Goal: Transaction & Acquisition: Purchase product/service

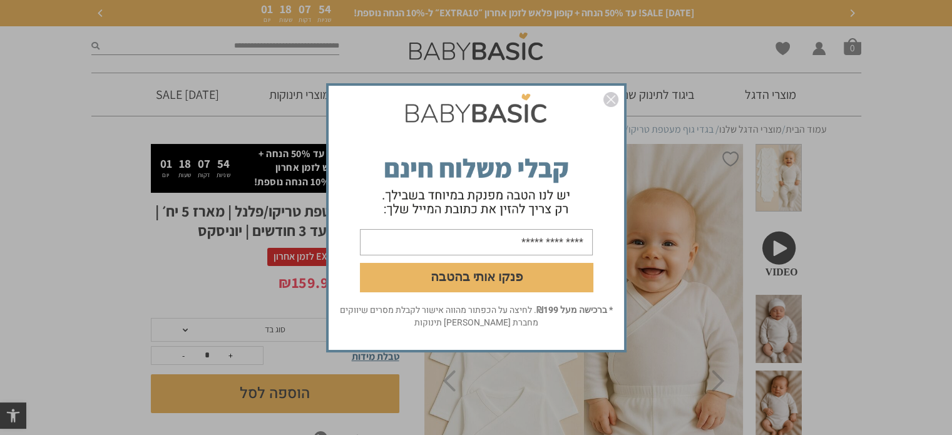
click at [611, 99] on img "סגור" at bounding box center [610, 99] width 15 height 15
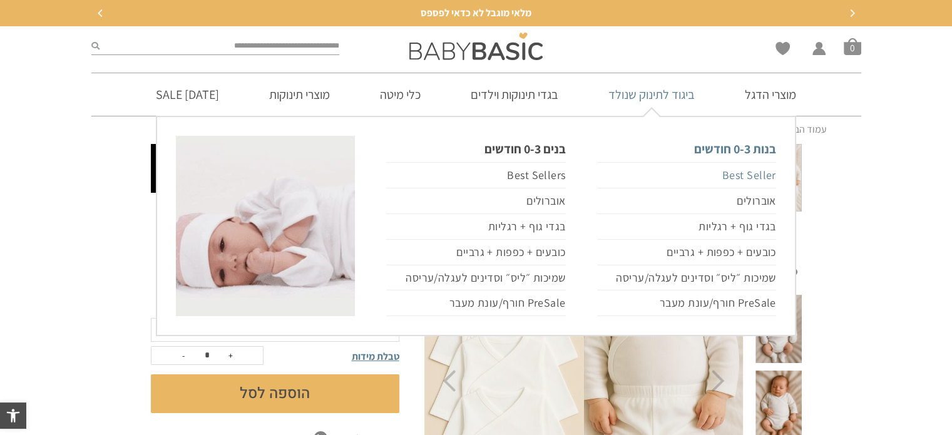
click at [728, 173] on link "Best Seller" at bounding box center [686, 175] width 179 height 26
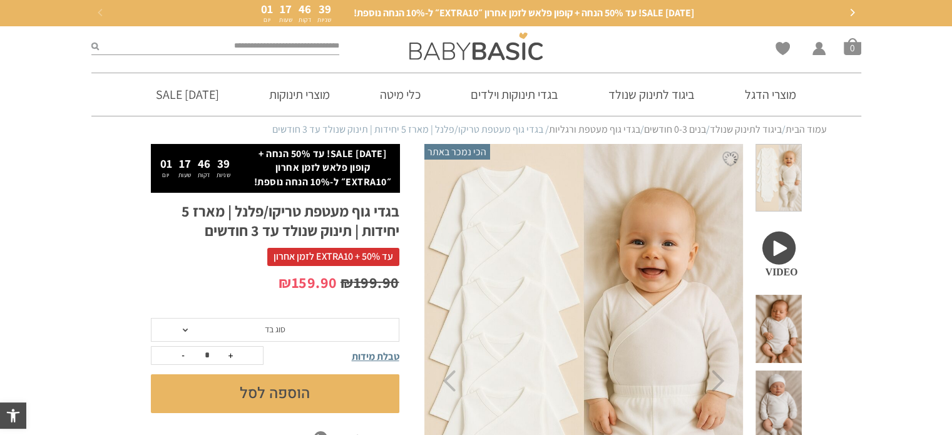
click at [653, 337] on img at bounding box center [584, 381] width 320 height 481
click at [445, 384] on icon "Previous" at bounding box center [448, 381] width 13 height 22
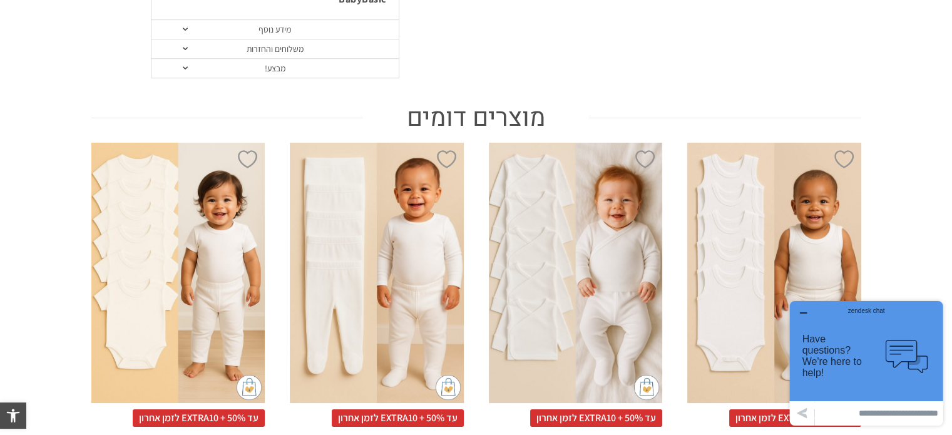
scroll to position [688, 0]
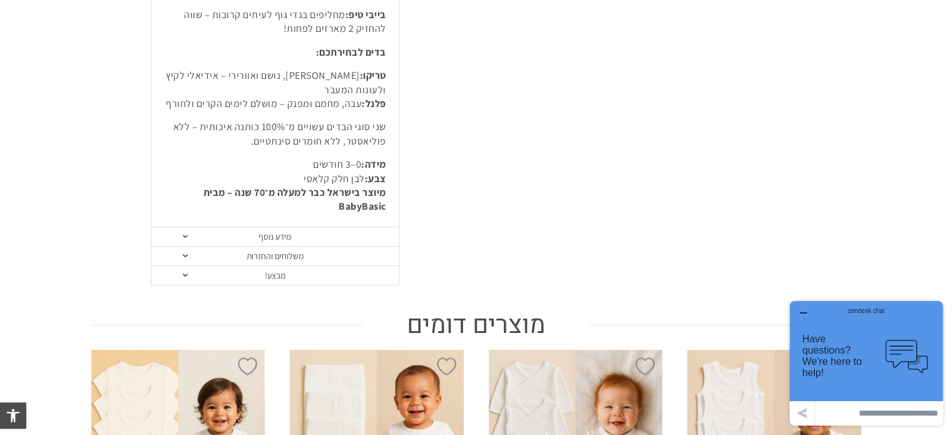
click at [285, 247] on link "משלוחים והחזרות" at bounding box center [274, 256] width 247 height 19
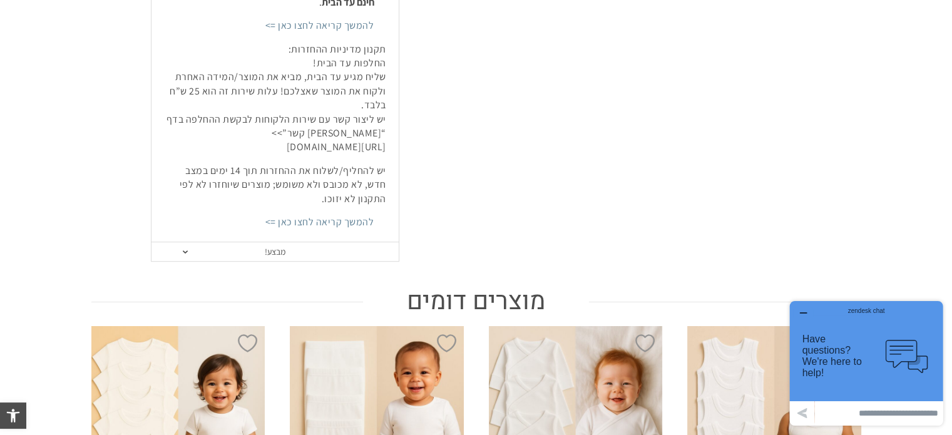
click at [293, 242] on link "מבצע!" at bounding box center [274, 251] width 247 height 19
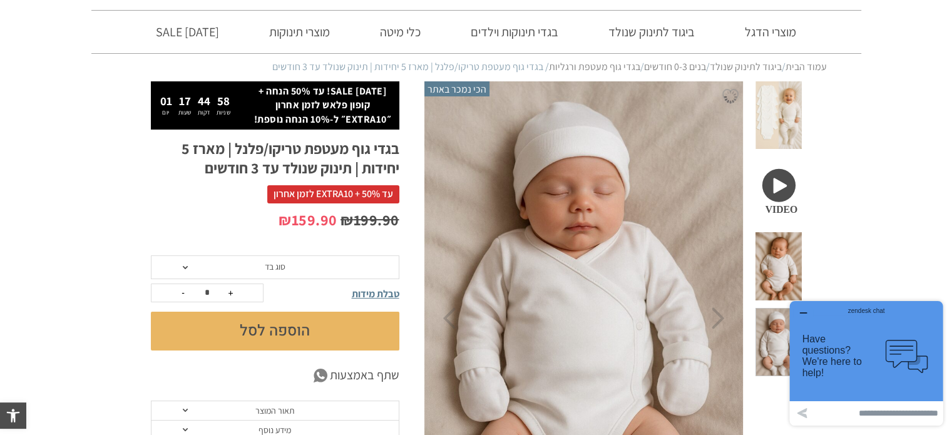
scroll to position [0, 0]
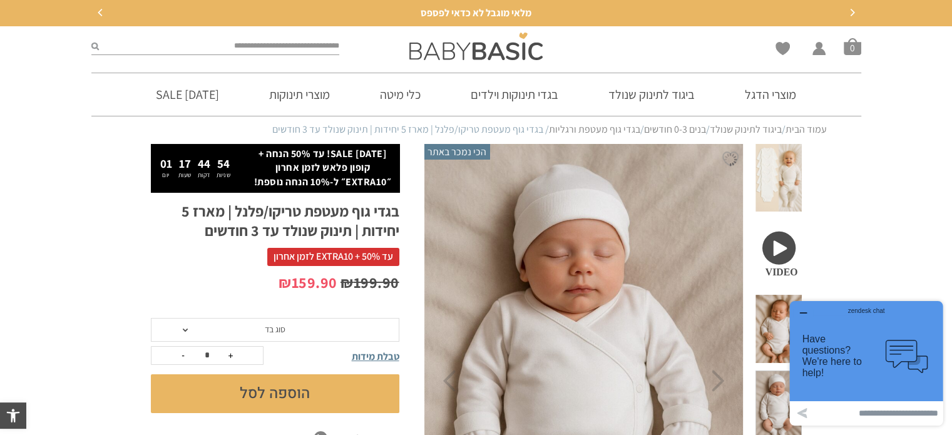
click at [773, 175] on span at bounding box center [778, 178] width 46 height 68
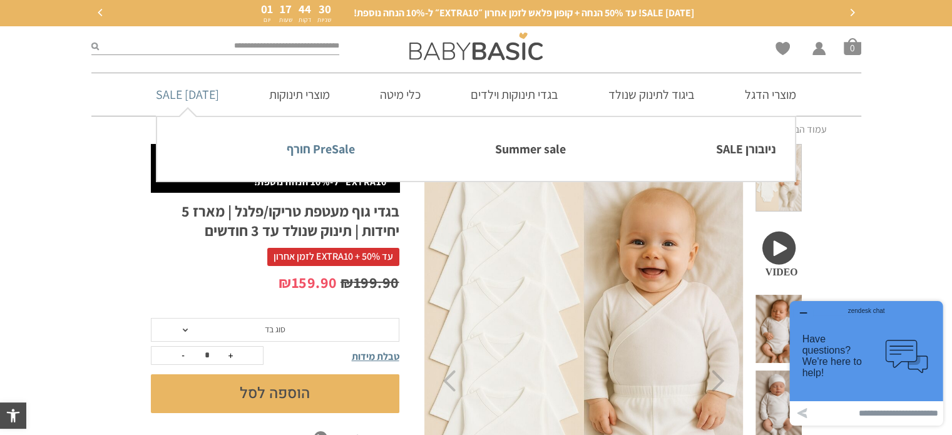
click at [340, 146] on link "PreSale חורף" at bounding box center [265, 149] width 179 height 26
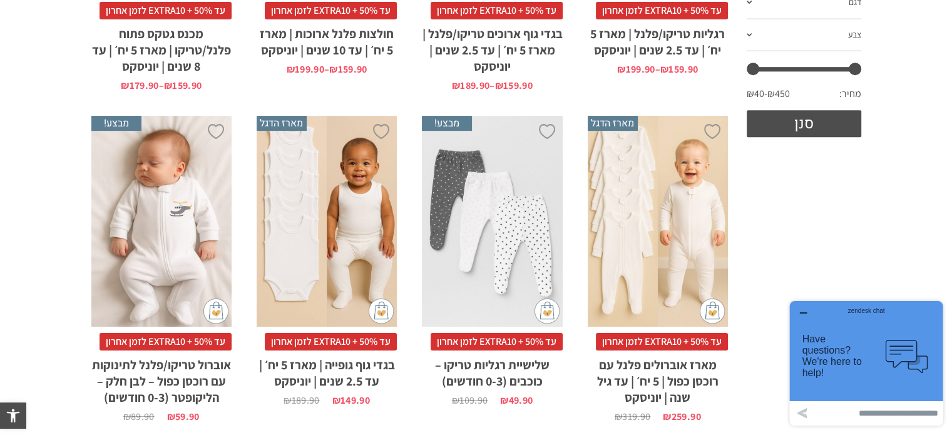
click at [520, 209] on div "x הוספה לסל" at bounding box center [492, 221] width 140 height 211
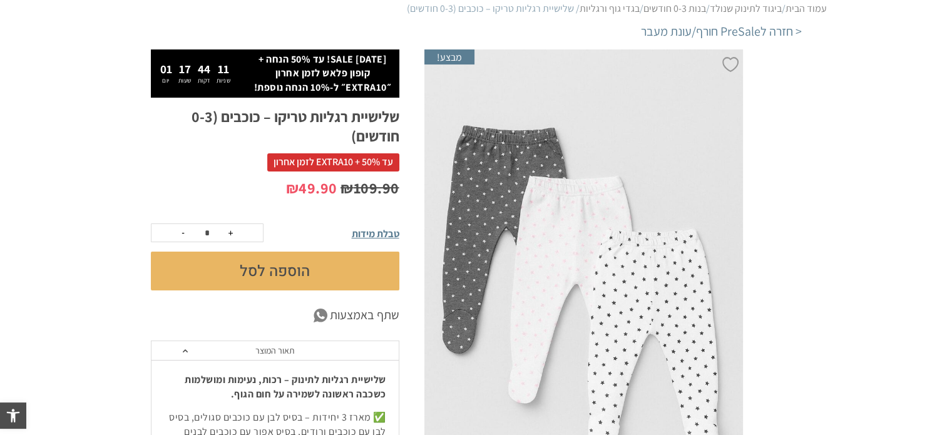
scroll to position [125, 0]
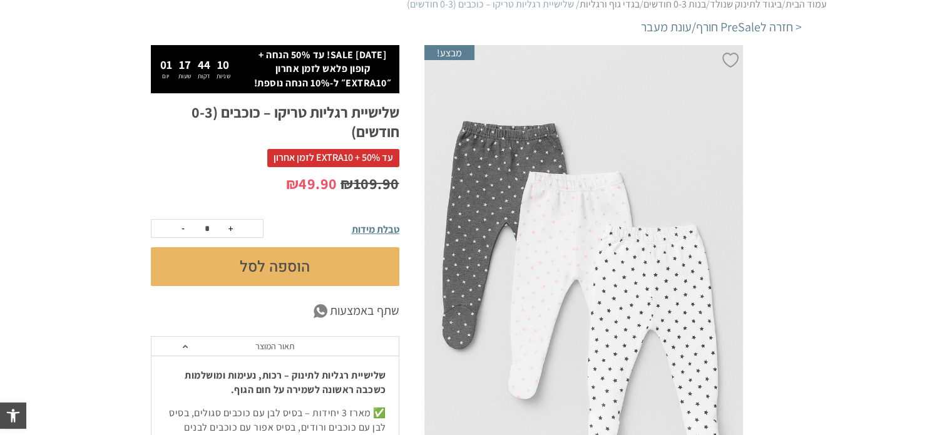
click at [296, 267] on button "הוספה לסל" at bounding box center [275, 266] width 248 height 39
